Goal: Task Accomplishment & Management: Use online tool/utility

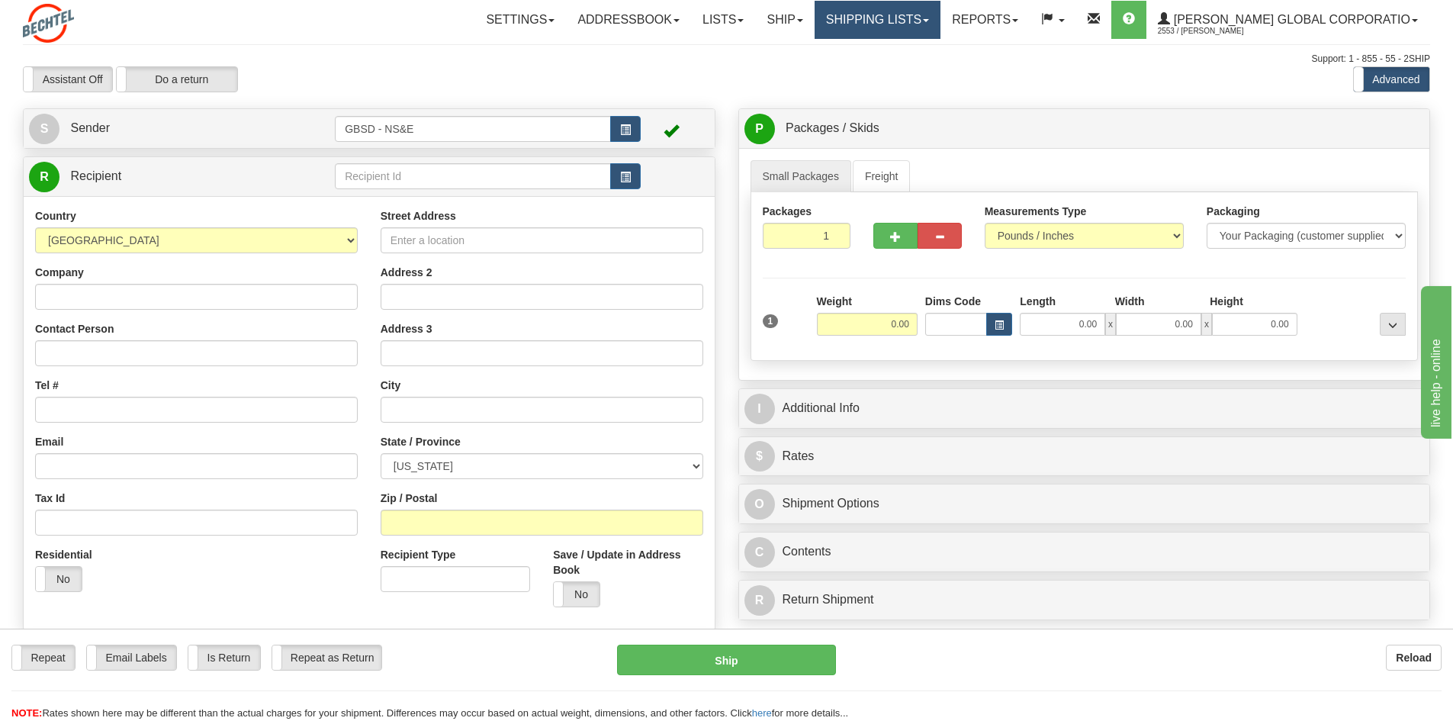
click at [882, 11] on link "Shipping lists" at bounding box center [878, 20] width 126 height 38
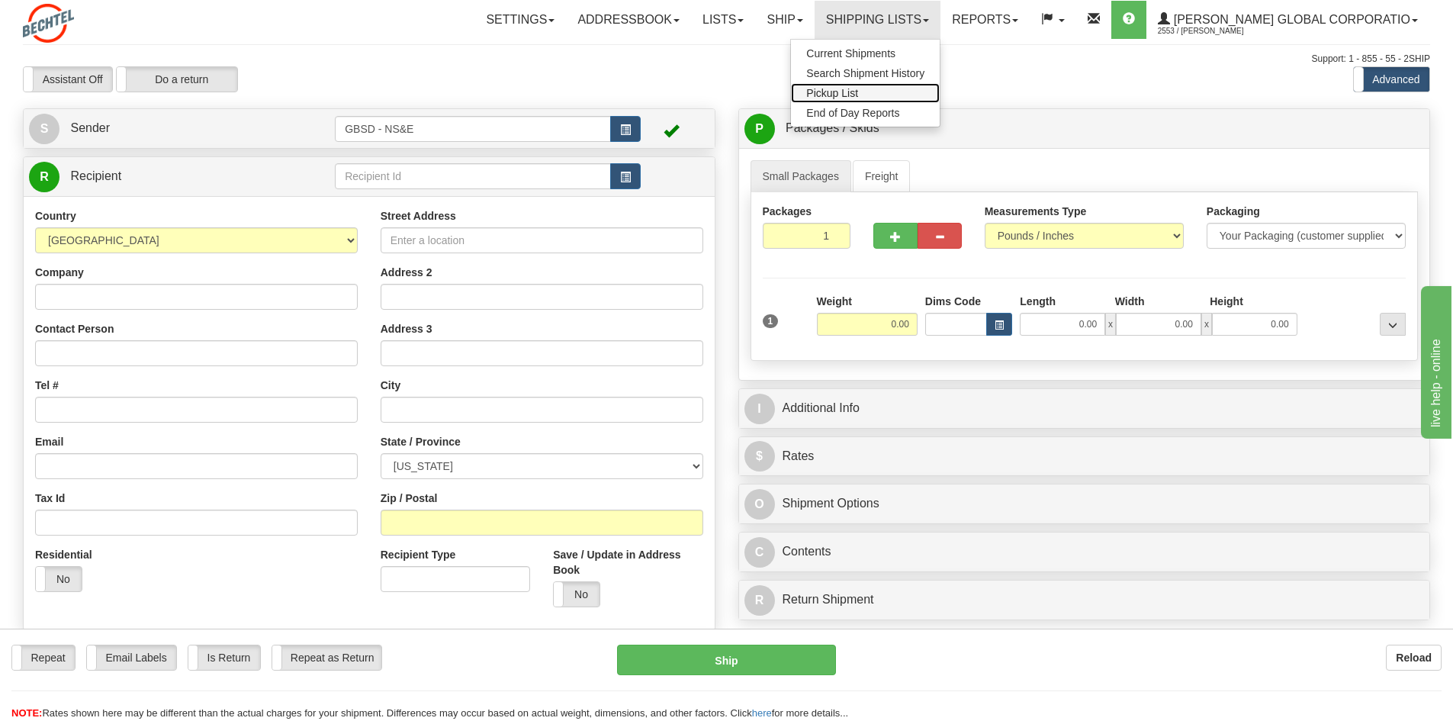
click at [913, 87] on link "Pickup List" at bounding box center [865, 93] width 149 height 20
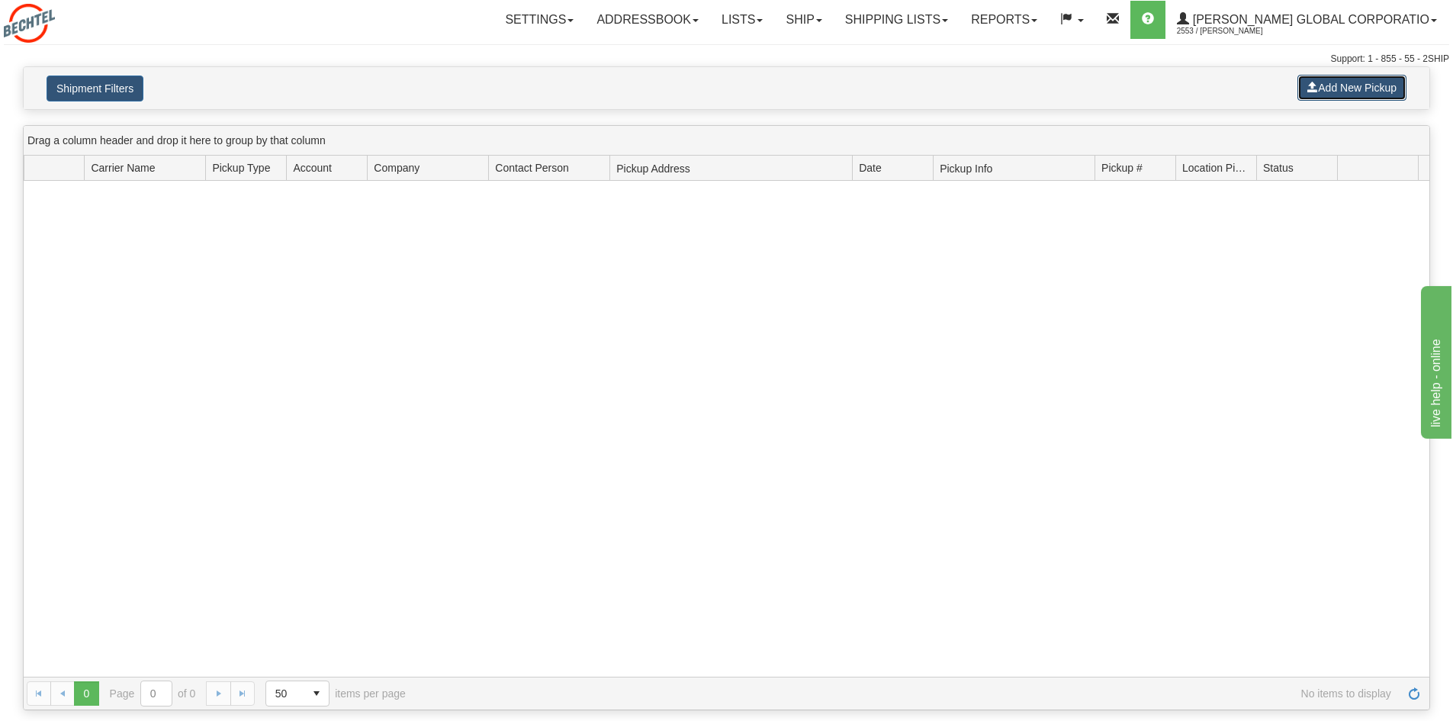
click at [1314, 85] on span at bounding box center [1313, 87] width 11 height 11
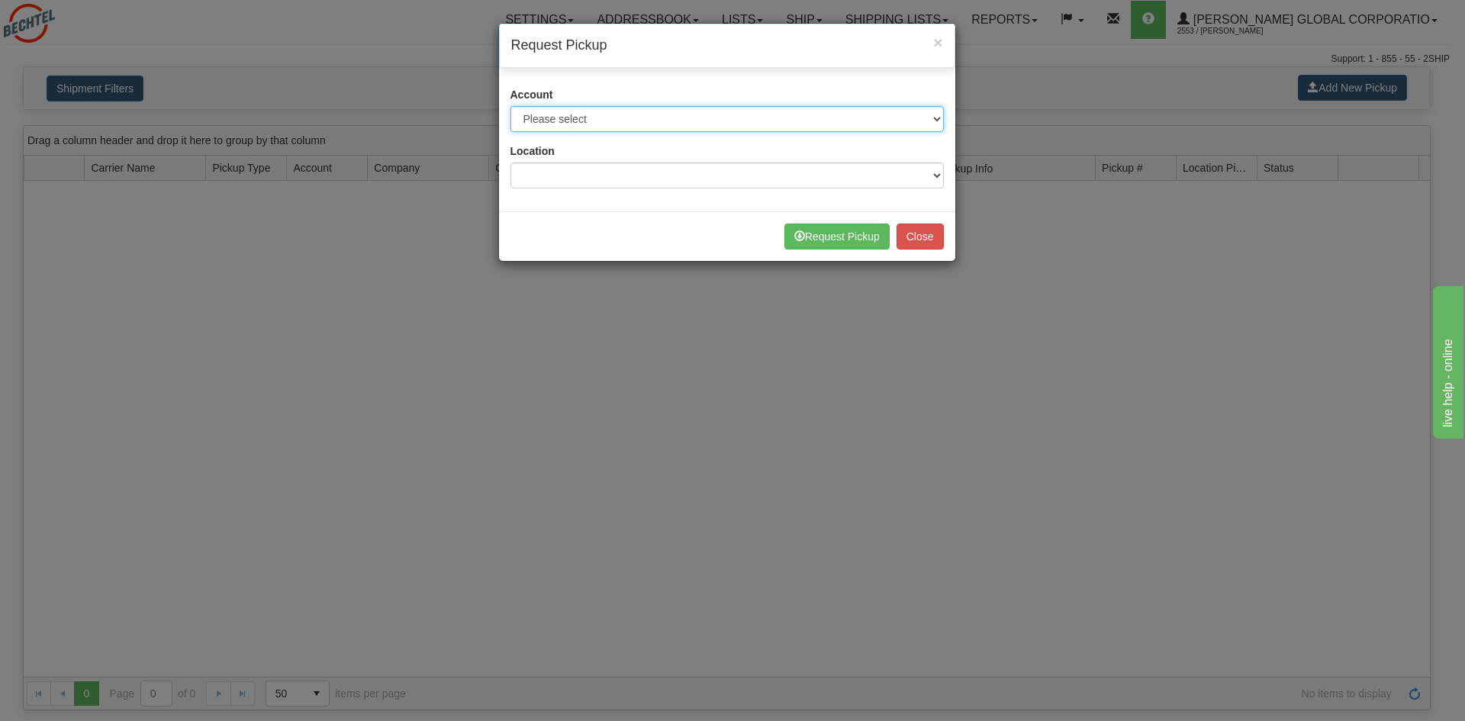
click at [770, 115] on select "Please select FedEx Express® - 787150454 (FedEx NS&E - GBSD Commercial) FedEx® …" at bounding box center [726, 119] width 433 height 26
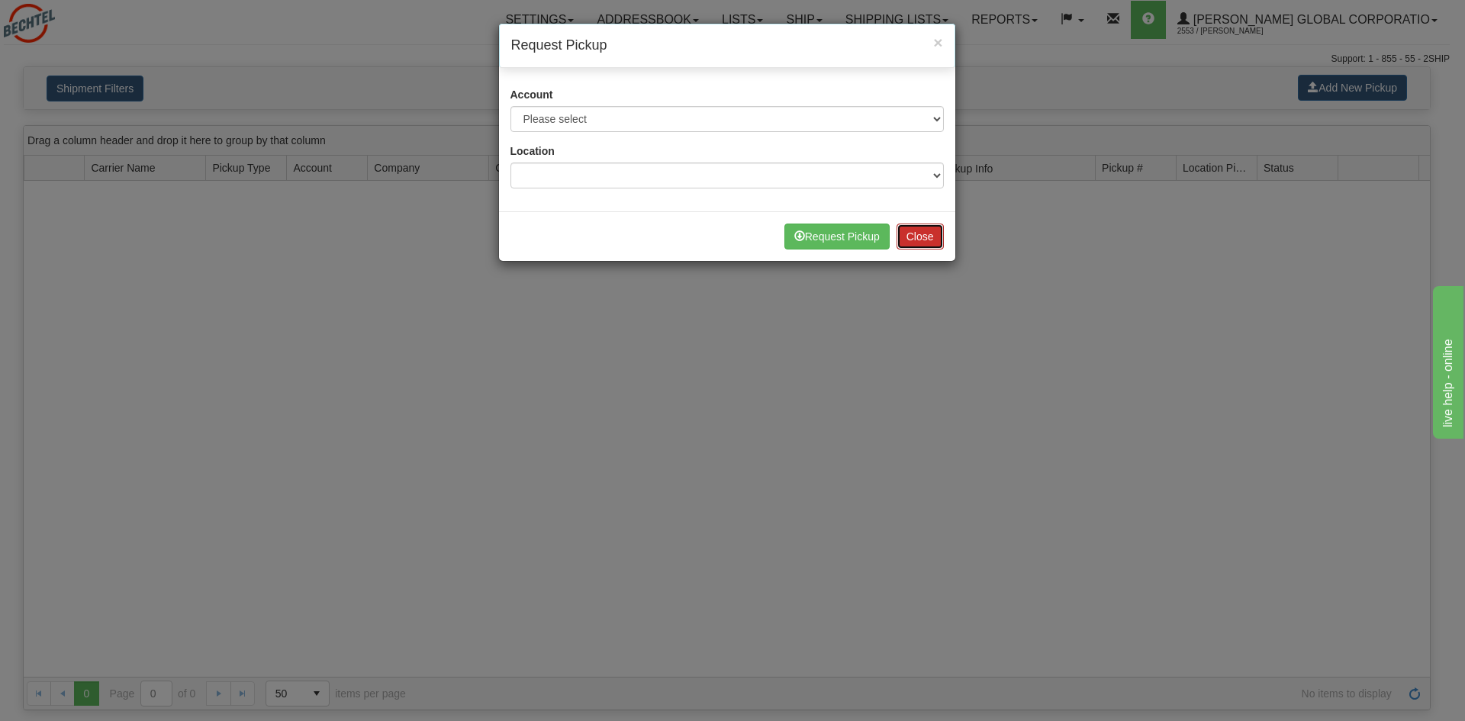
click at [917, 237] on button "Close" at bounding box center [920, 237] width 47 height 26
